Goal: Task Accomplishment & Management: Use online tool/utility

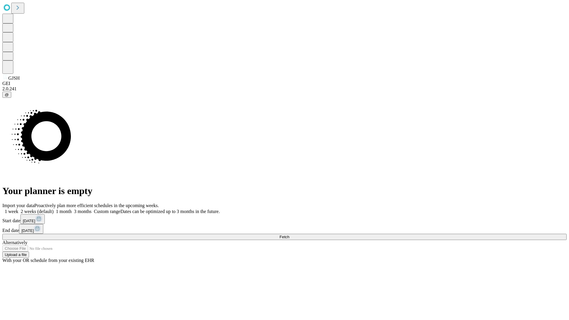
click at [289, 235] on span "Fetch" at bounding box center [284, 237] width 10 height 4
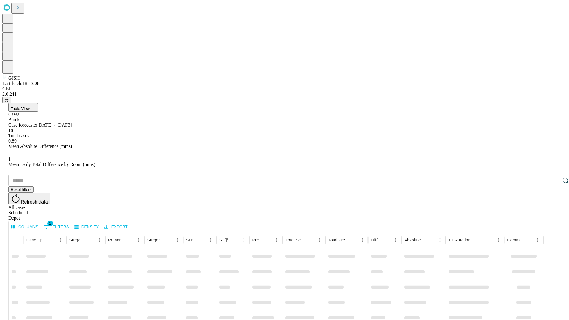
click at [553, 215] on div "Depot" at bounding box center [290, 217] width 564 height 5
